Goal: Task Accomplishment & Management: Manage account settings

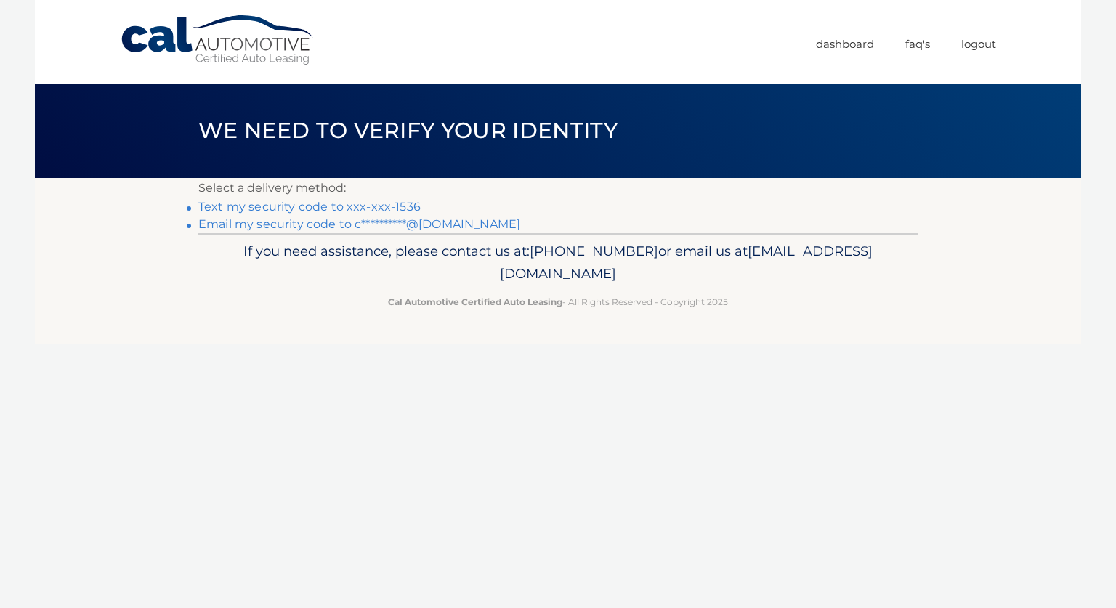
click at [356, 203] on link "Text my security code to xxx-xxx-1536" at bounding box center [309, 207] width 222 height 14
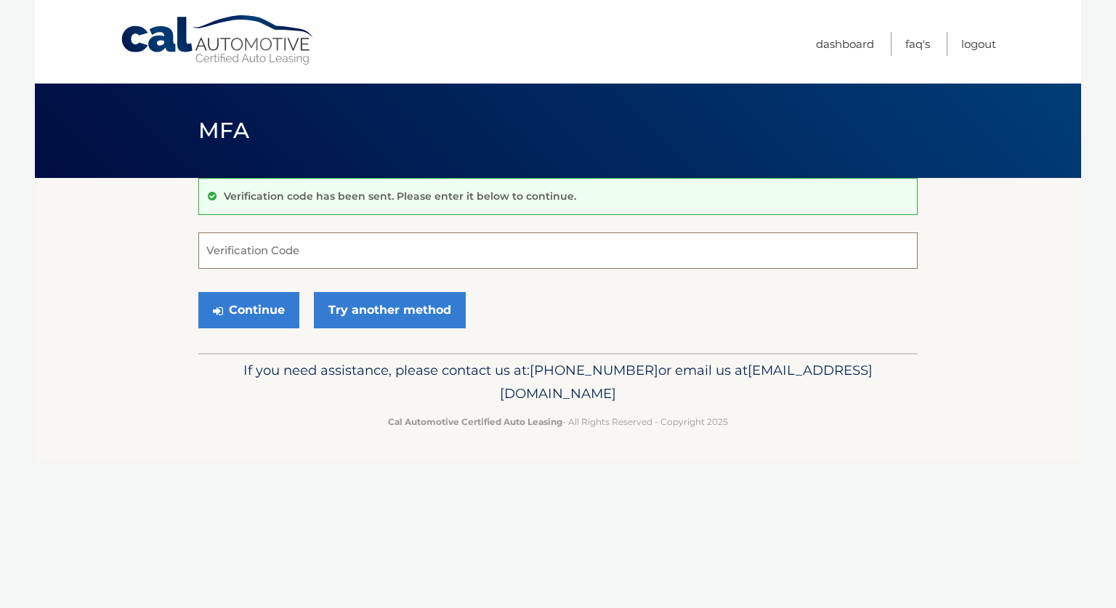
click at [386, 250] on input "Verification Code" at bounding box center [557, 251] width 719 height 36
type input "515254"
click at [258, 310] on button "Continue" at bounding box center [248, 310] width 101 height 36
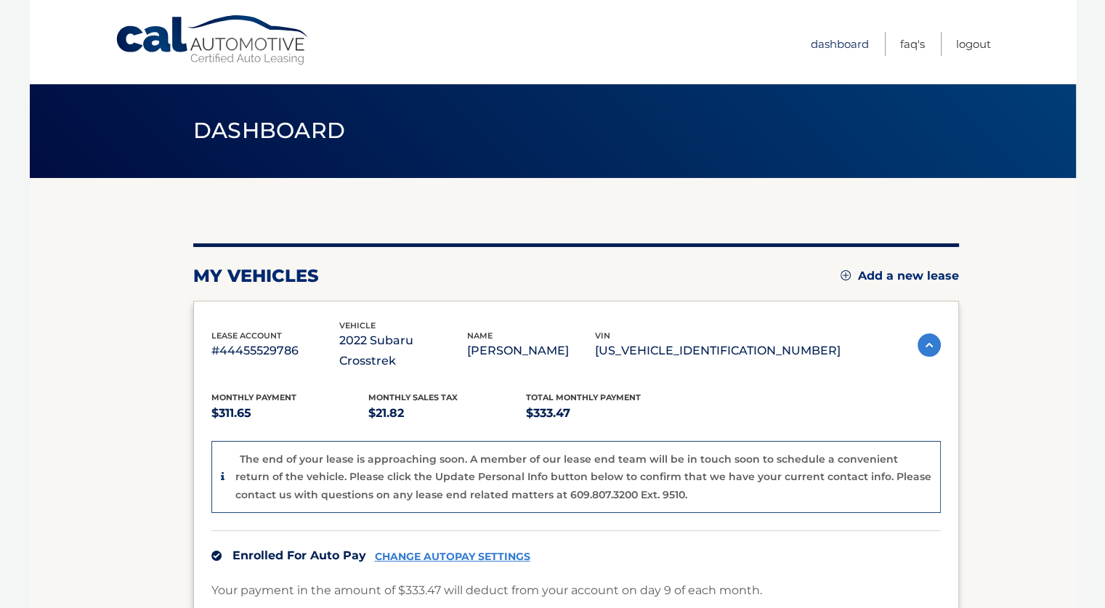
click at [820, 54] on link "Dashboard" at bounding box center [840, 44] width 58 height 24
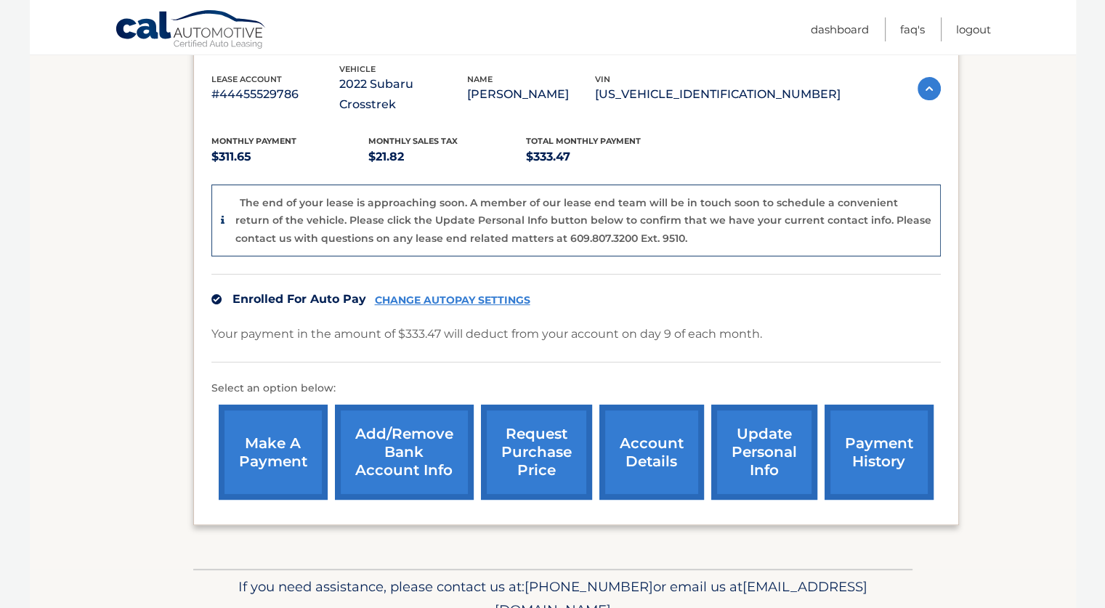
scroll to position [306, 0]
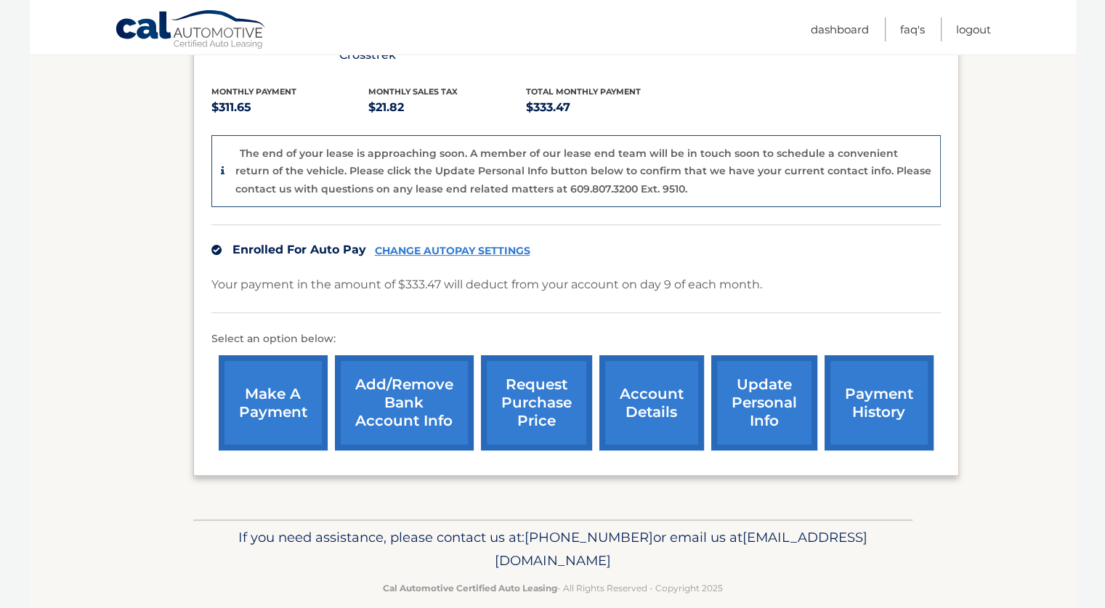
click at [549, 408] on link "request purchase price" at bounding box center [536, 402] width 111 height 95
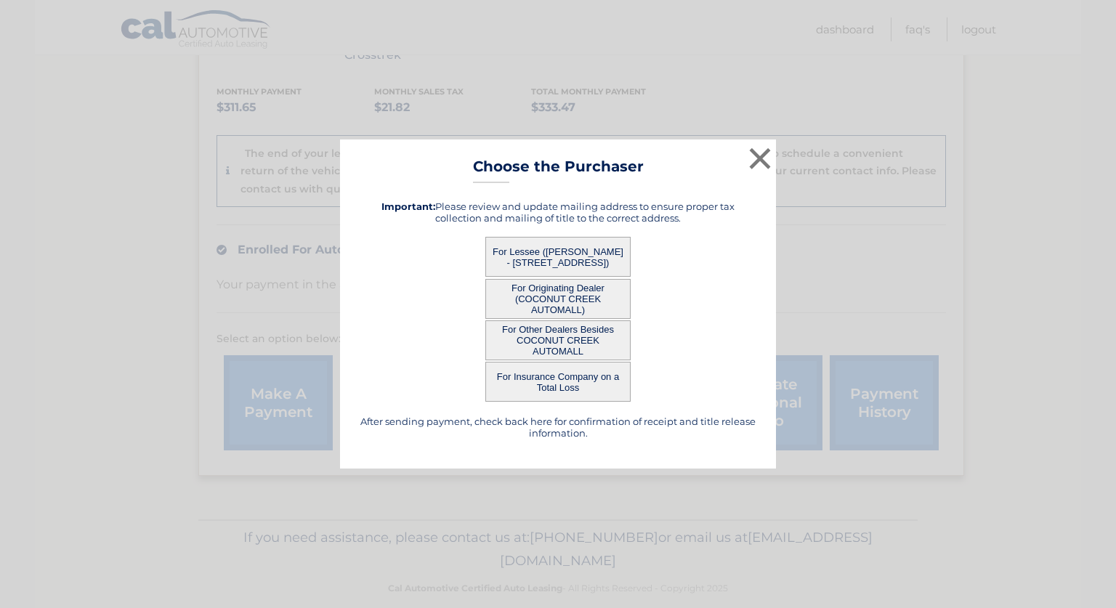
click at [1100, 73] on div "× Choose the Purchaser After sending payment, check back here for confirmation …" at bounding box center [558, 304] width 1116 height 608
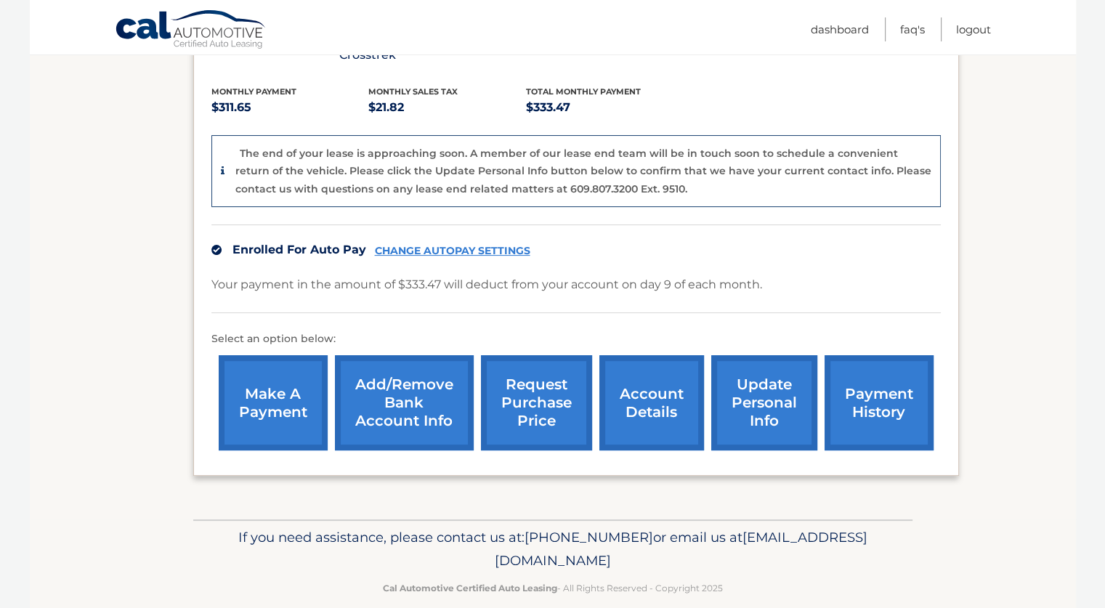
click at [542, 377] on link "request purchase price" at bounding box center [536, 402] width 111 height 95
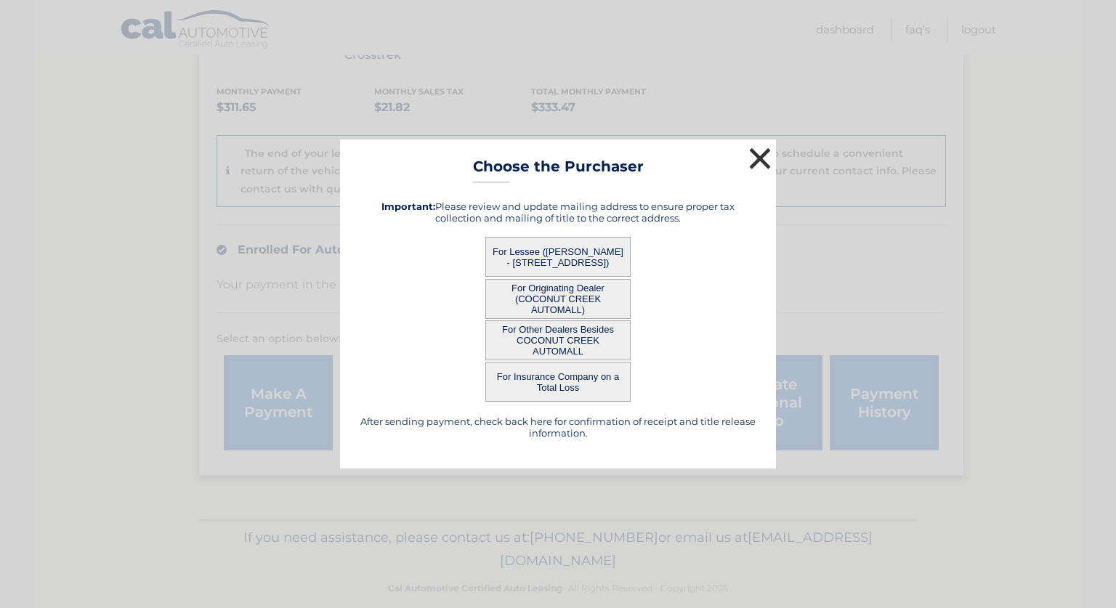
click at [766, 154] on button "×" at bounding box center [759, 158] width 29 height 29
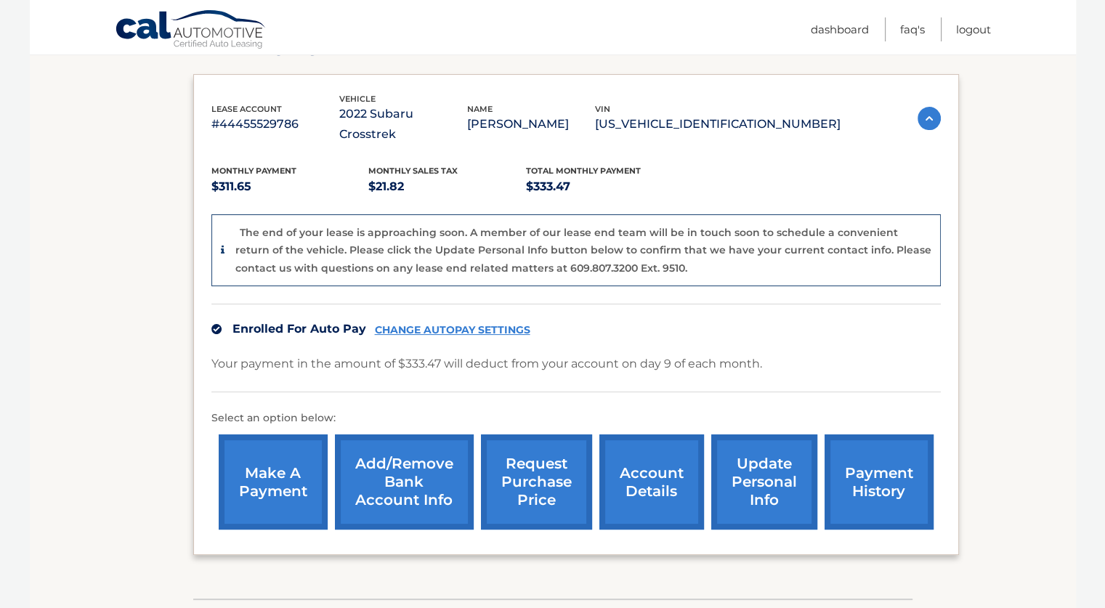
scroll to position [0, 0]
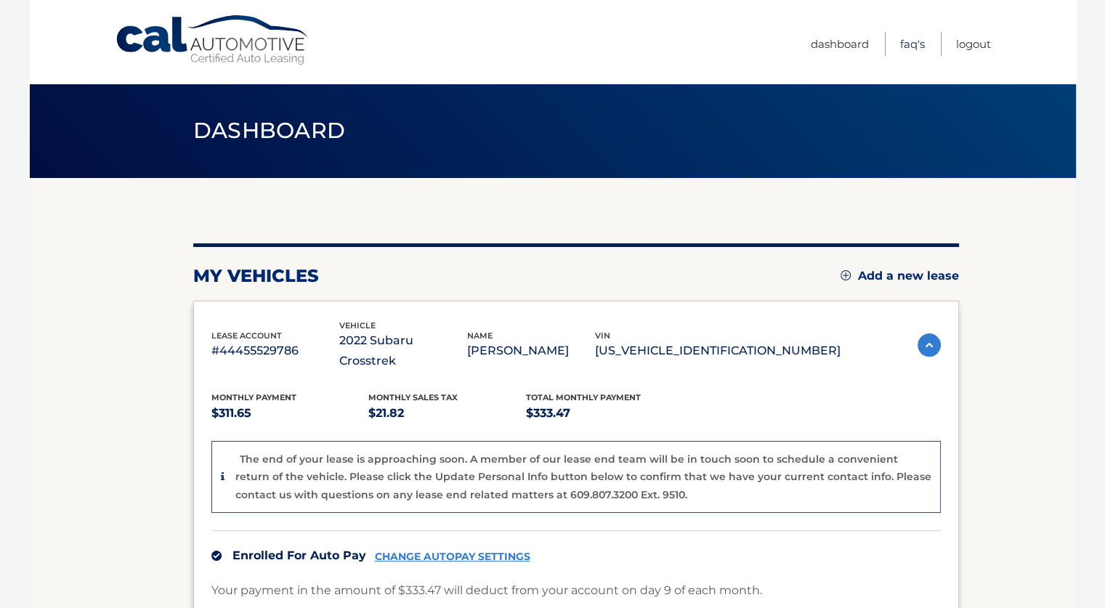
click at [906, 43] on link "FAQ's" at bounding box center [912, 44] width 25 height 24
